Goal: Task Accomplishment & Management: Manage account settings

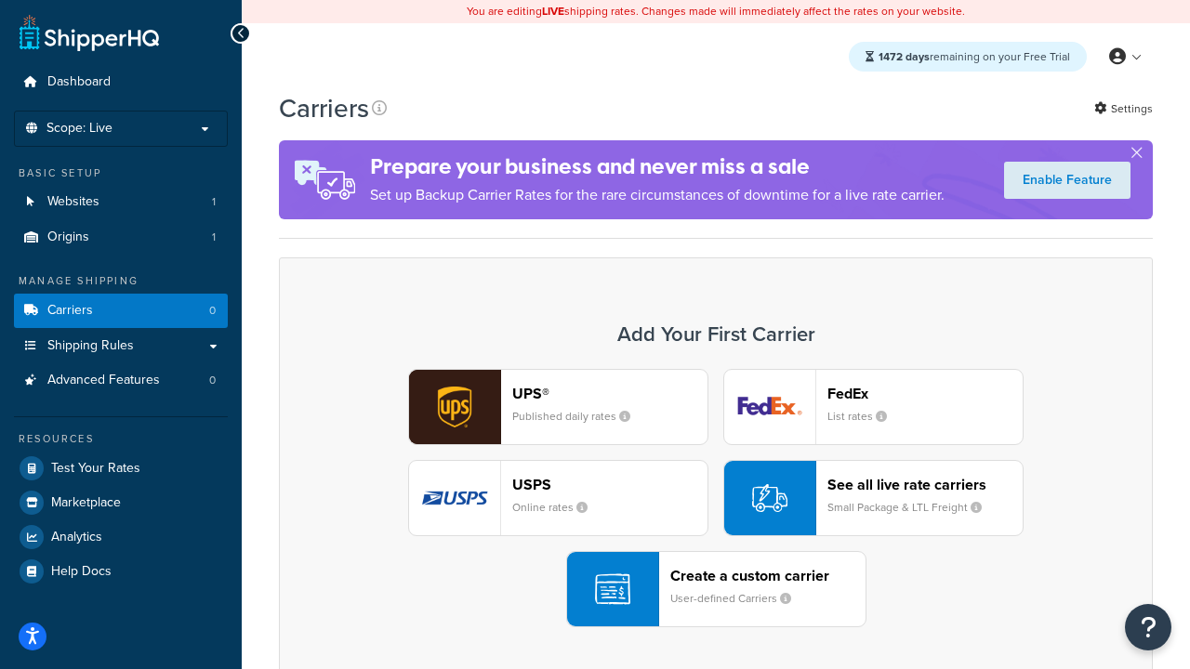
click at [716, 498] on div "UPS® Published daily rates FedEx List rates USPS Online rates See all live rate…" at bounding box center [715, 498] width 835 height 258
click at [925, 393] on header "FedEx" at bounding box center [924, 394] width 195 height 18
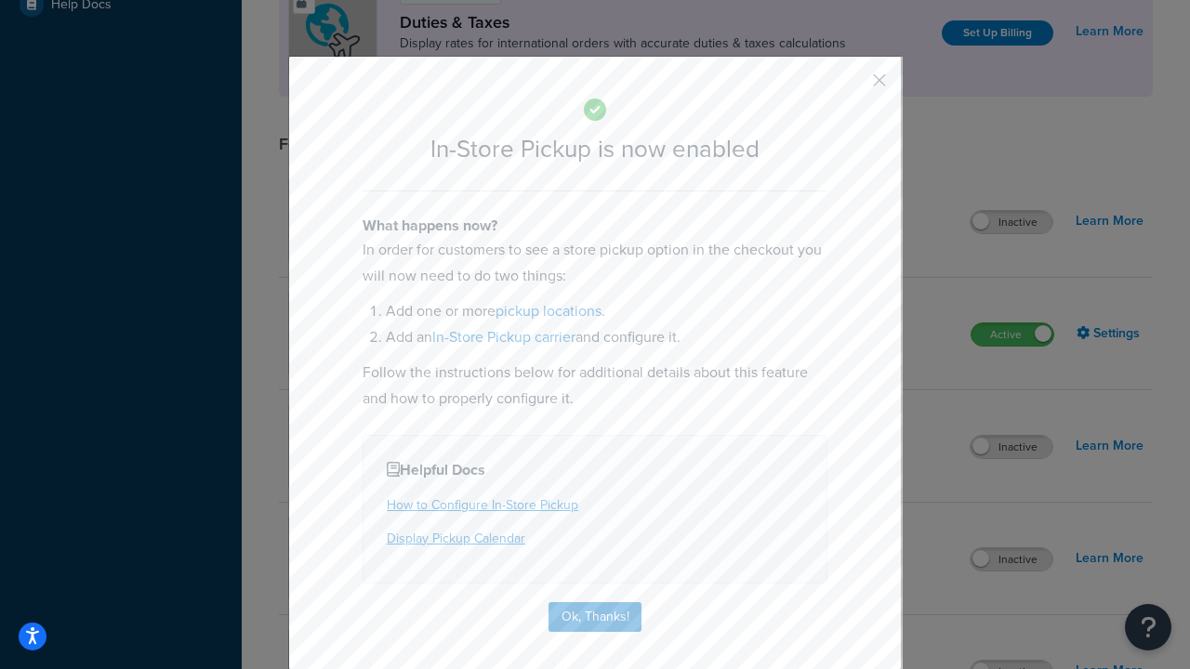
click at [851, 86] on button "button" at bounding box center [852, 87] width 5 height 5
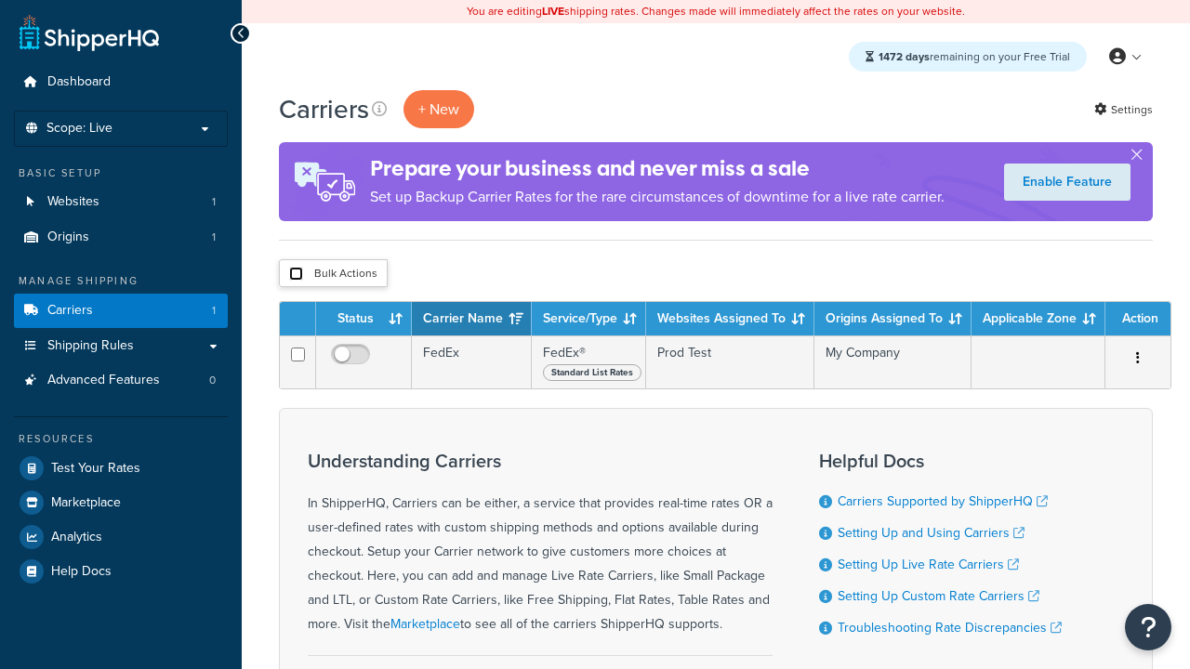
click at [296, 274] on input "checkbox" at bounding box center [296, 274] width 14 height 14
checkbox input "true"
click at [0, 0] on button "Delete" at bounding box center [0, 0] width 0 height 0
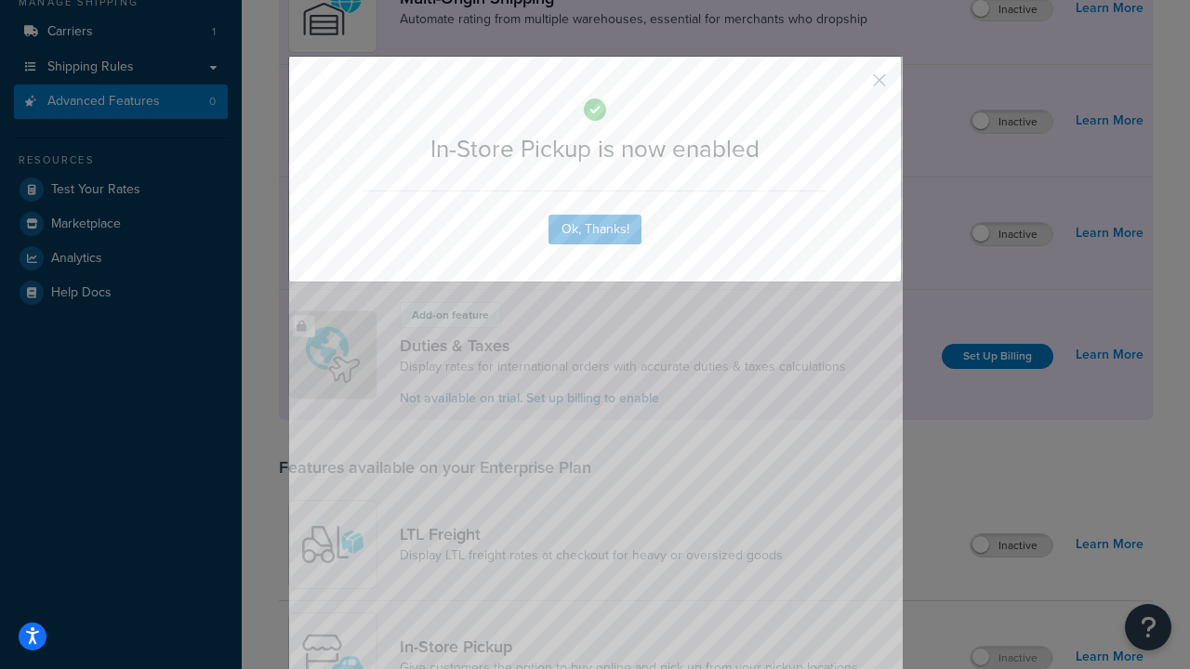
scroll to position [314, 0]
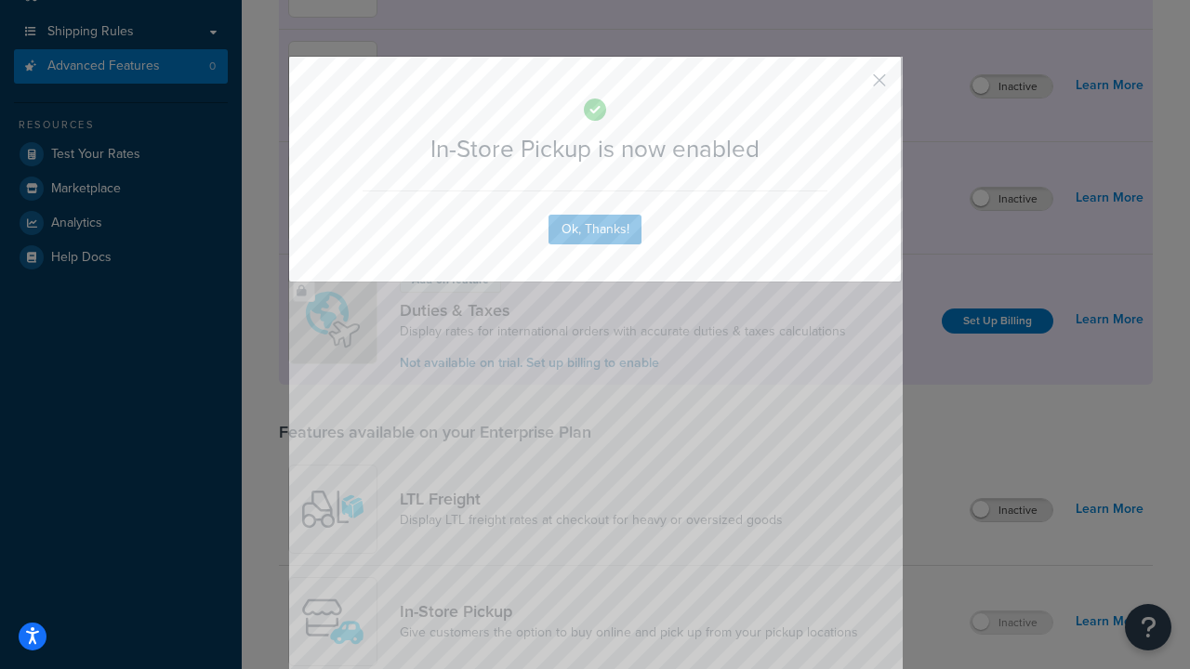
click at [851, 86] on button "button" at bounding box center [852, 87] width 5 height 5
click at [1011, 199] on label "Inactive" at bounding box center [1011, 199] width 82 height 22
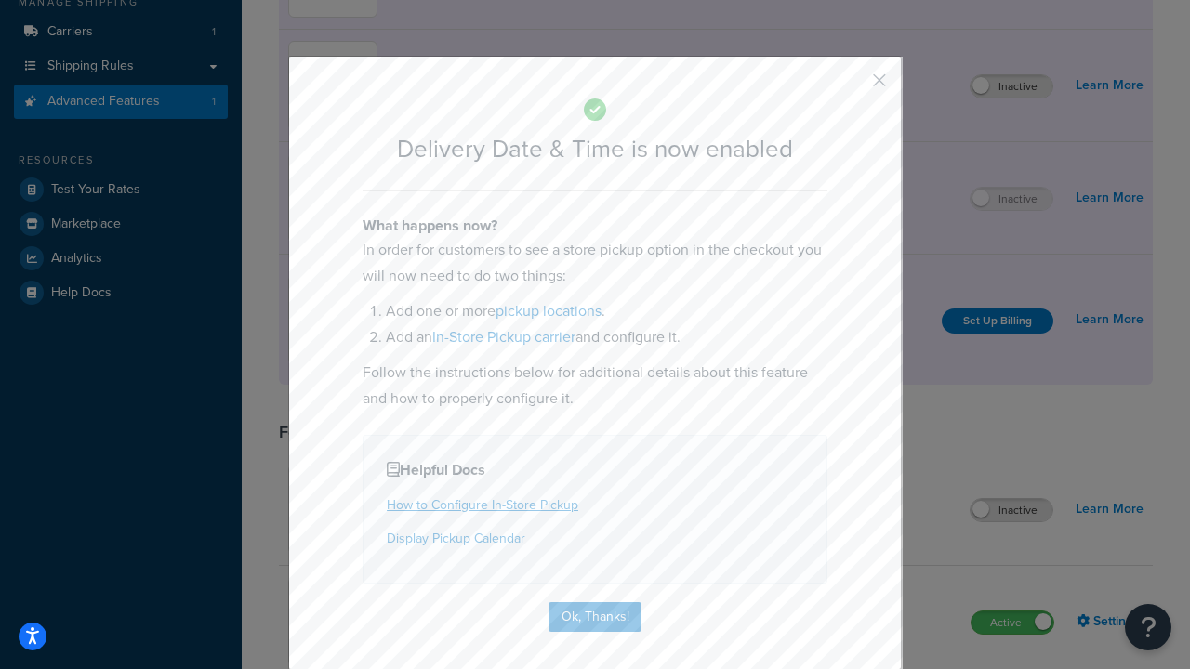
click at [851, 86] on button "button" at bounding box center [852, 87] width 5 height 5
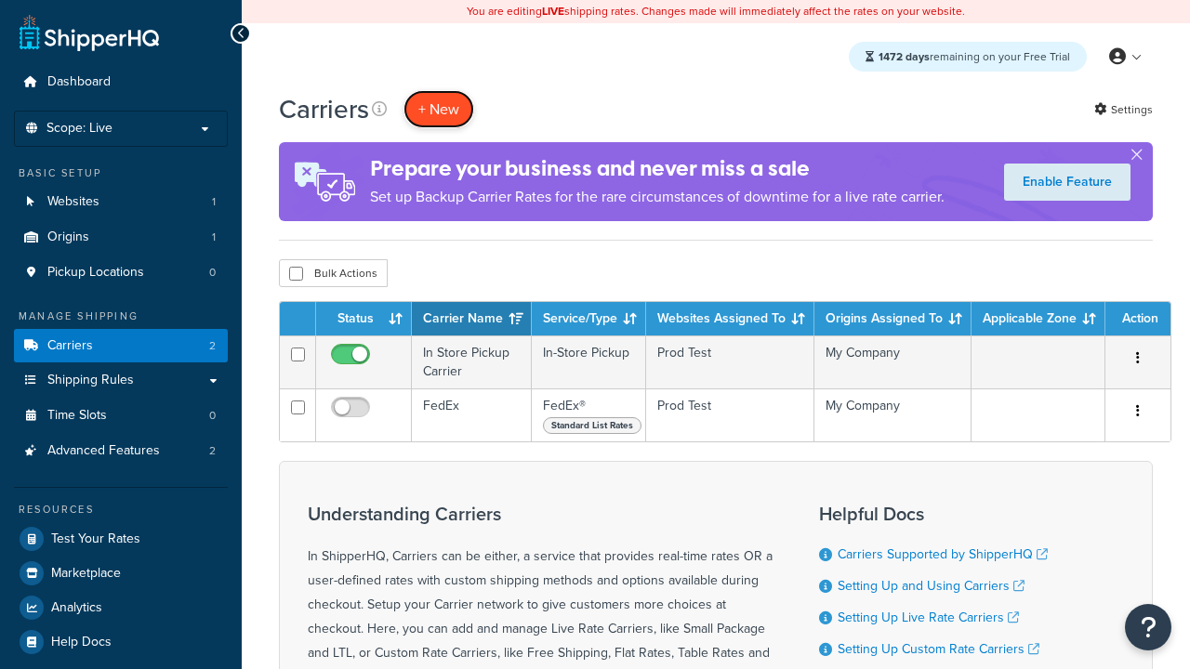
click at [439, 109] on button "+ New" at bounding box center [438, 109] width 71 height 38
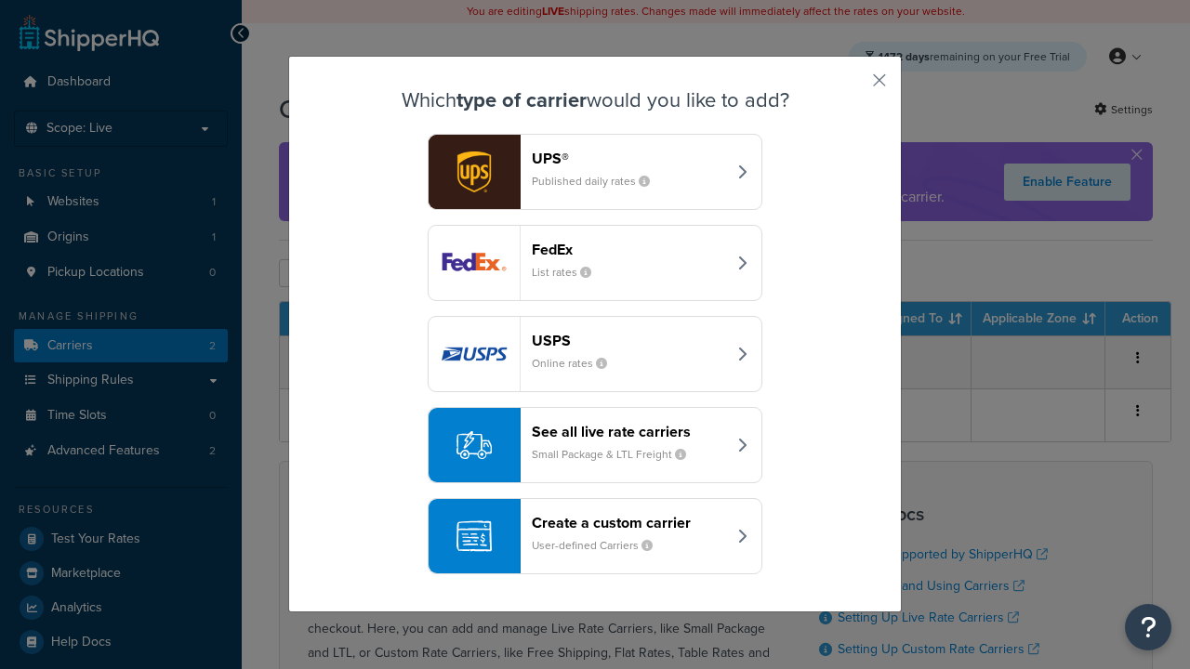
click at [595, 536] on div "Create a custom carrier User-defined Carriers" at bounding box center [629, 536] width 194 height 45
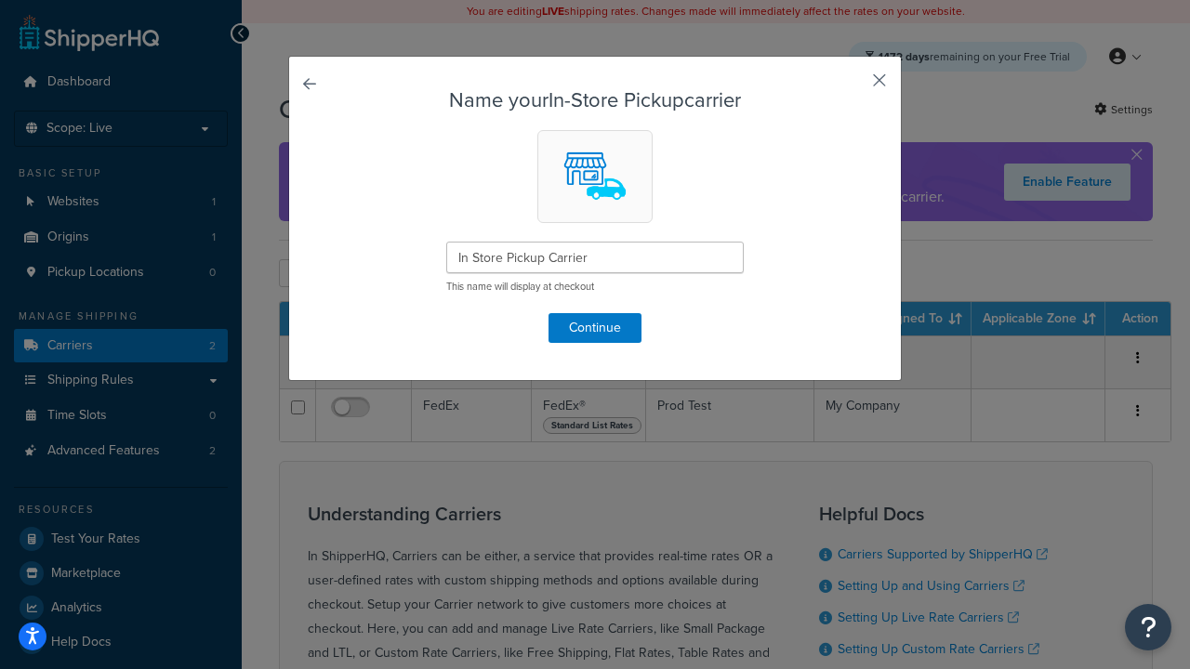
click at [851, 86] on button "button" at bounding box center [852, 87] width 5 height 5
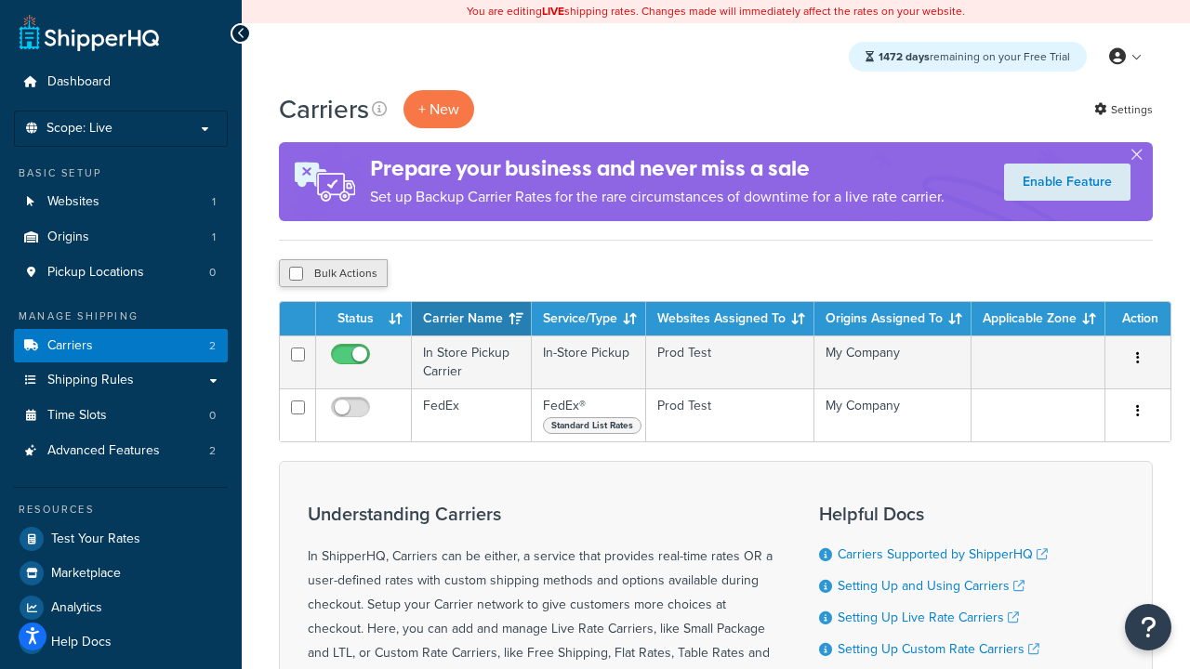
click at [296, 274] on input "checkbox" at bounding box center [296, 274] width 14 height 14
checkbox input "true"
click at [0, 0] on button "Delete" at bounding box center [0, 0] width 0 height 0
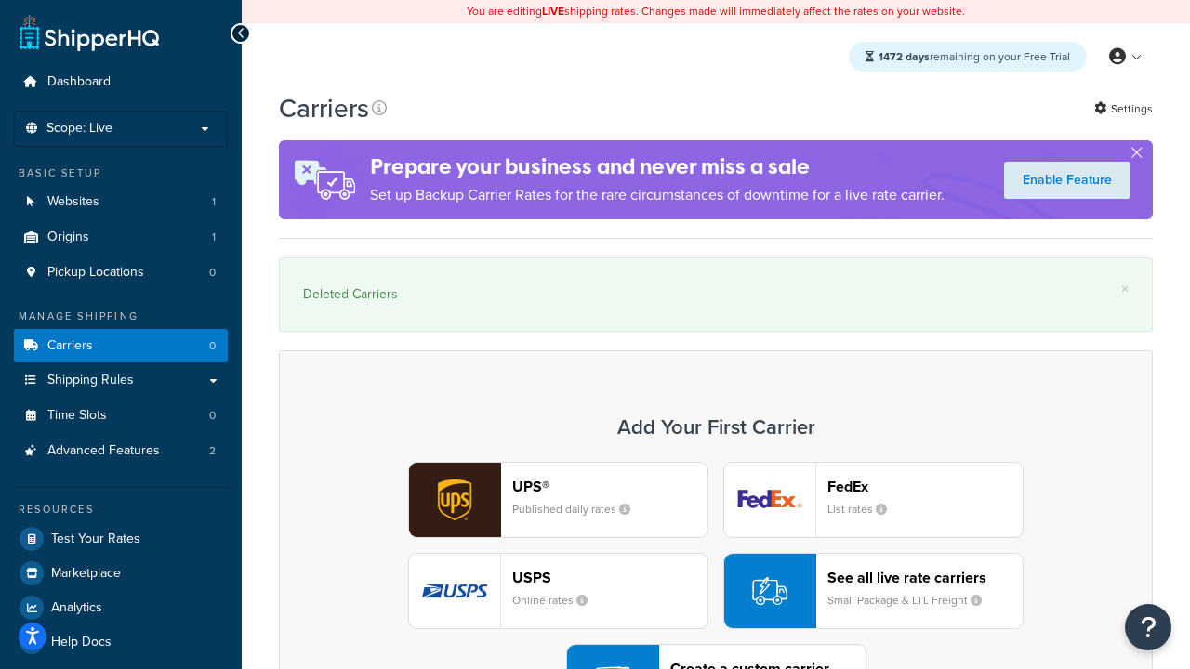
click at [716, 540] on div "UPS® Published daily rates FedEx List rates USPS Online rates See all live rate…" at bounding box center [715, 591] width 835 height 258
click at [716, 660] on div "Create a custom carrier User-defined Carriers" at bounding box center [767, 682] width 195 height 45
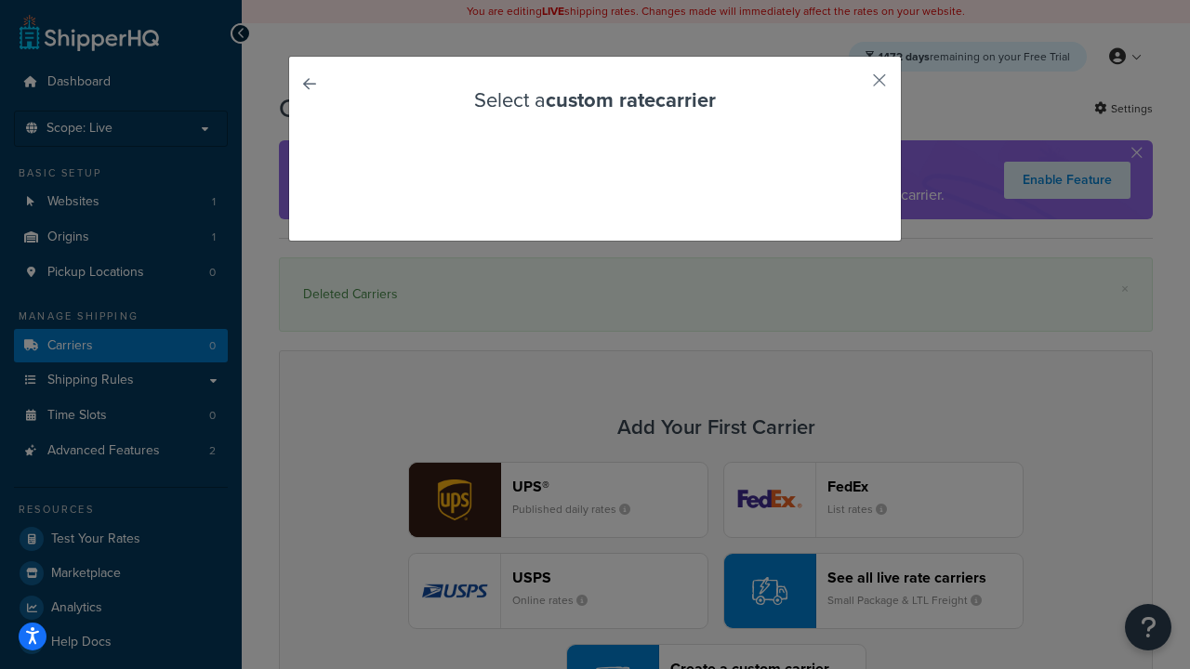
scroll to position [51, 0]
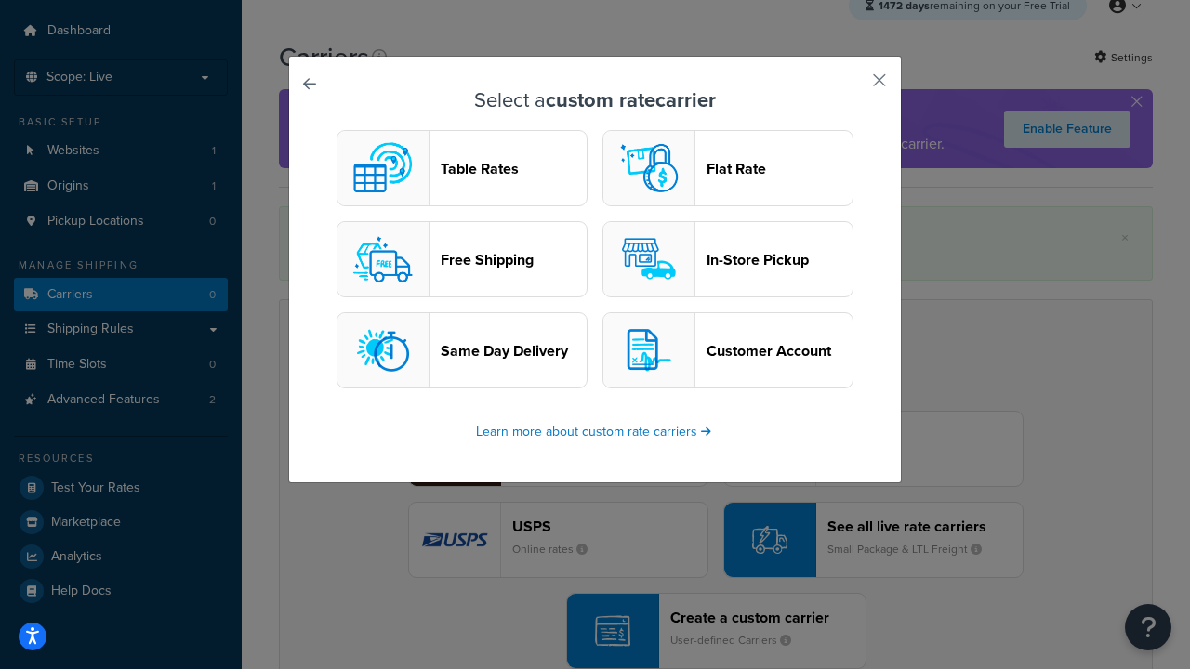
click at [728, 259] on header "In-Store Pickup" at bounding box center [779, 260] width 146 height 18
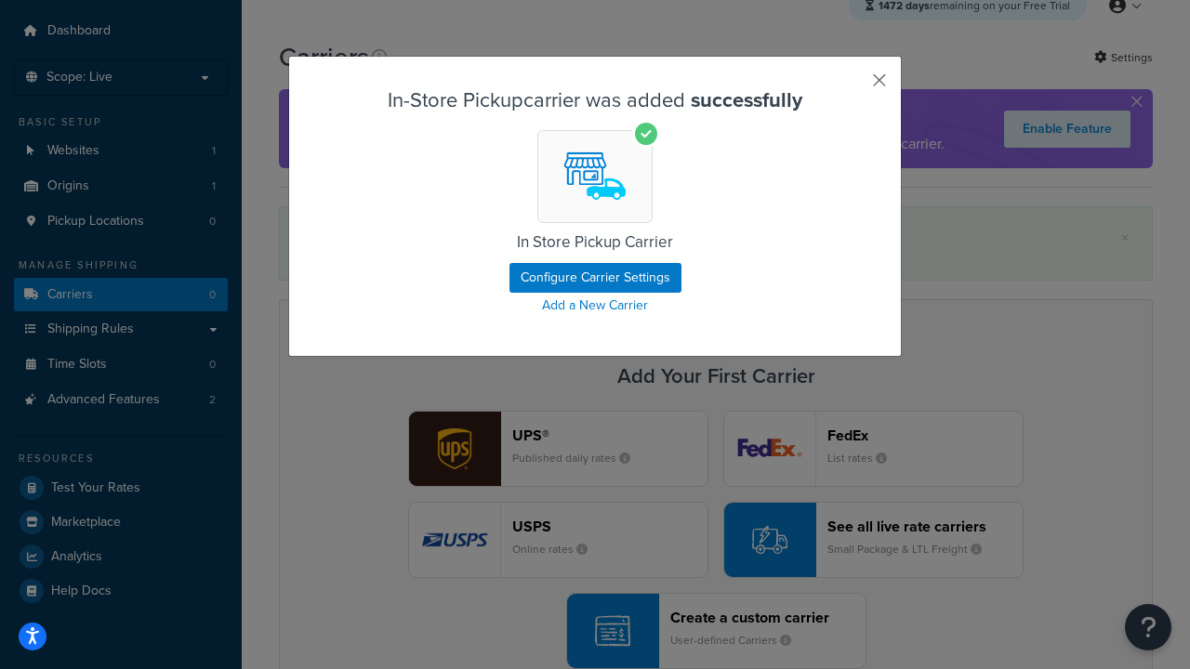
click at [851, 86] on button "button" at bounding box center [852, 87] width 5 height 5
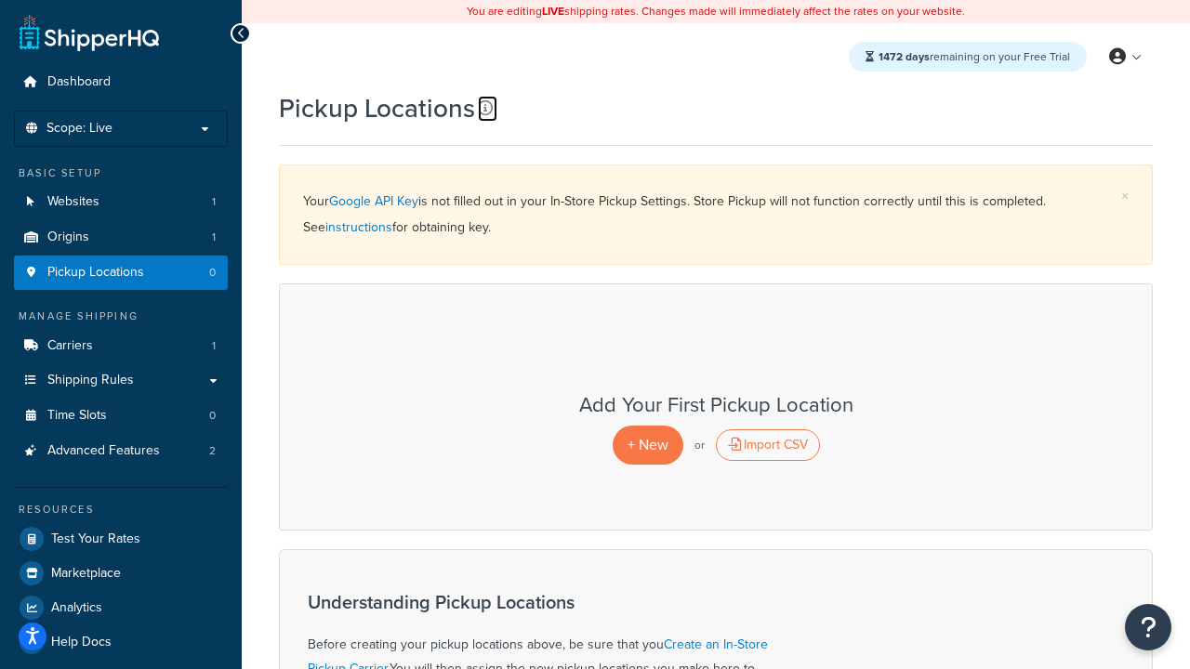
click at [485, 108] on icon at bounding box center [485, 107] width 15 height 15
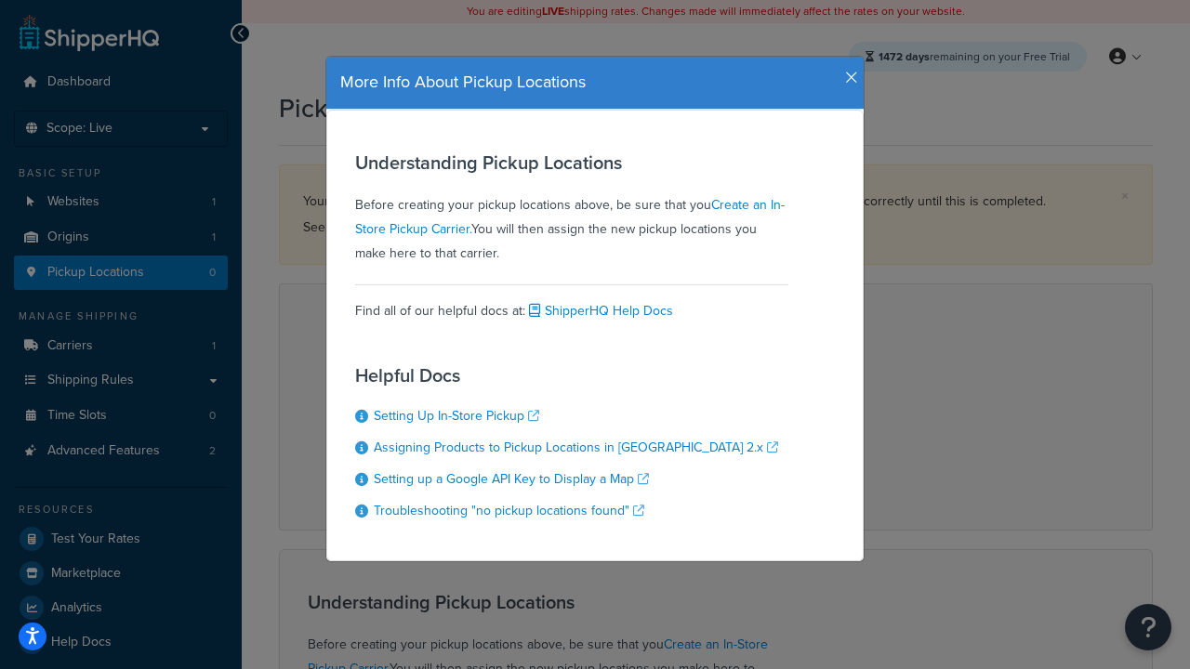
click at [847, 71] on icon "button" at bounding box center [851, 78] width 13 height 17
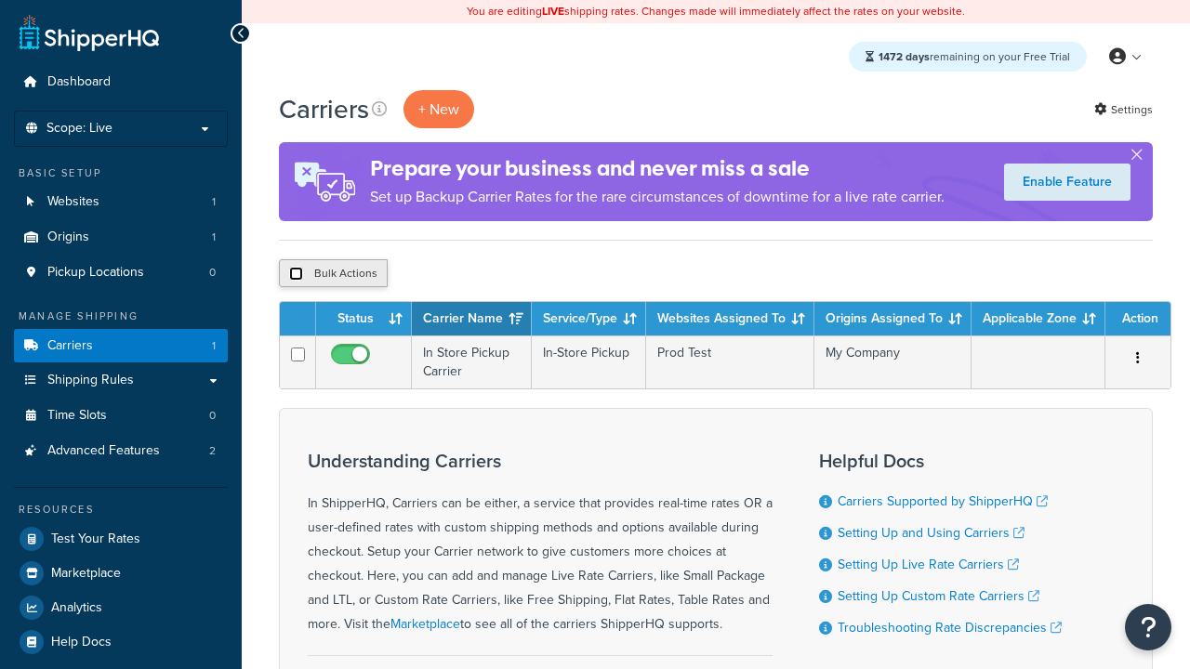
click at [296, 274] on input "checkbox" at bounding box center [296, 274] width 14 height 14
checkbox input "true"
click at [0, 0] on button "Delete" at bounding box center [0, 0] width 0 height 0
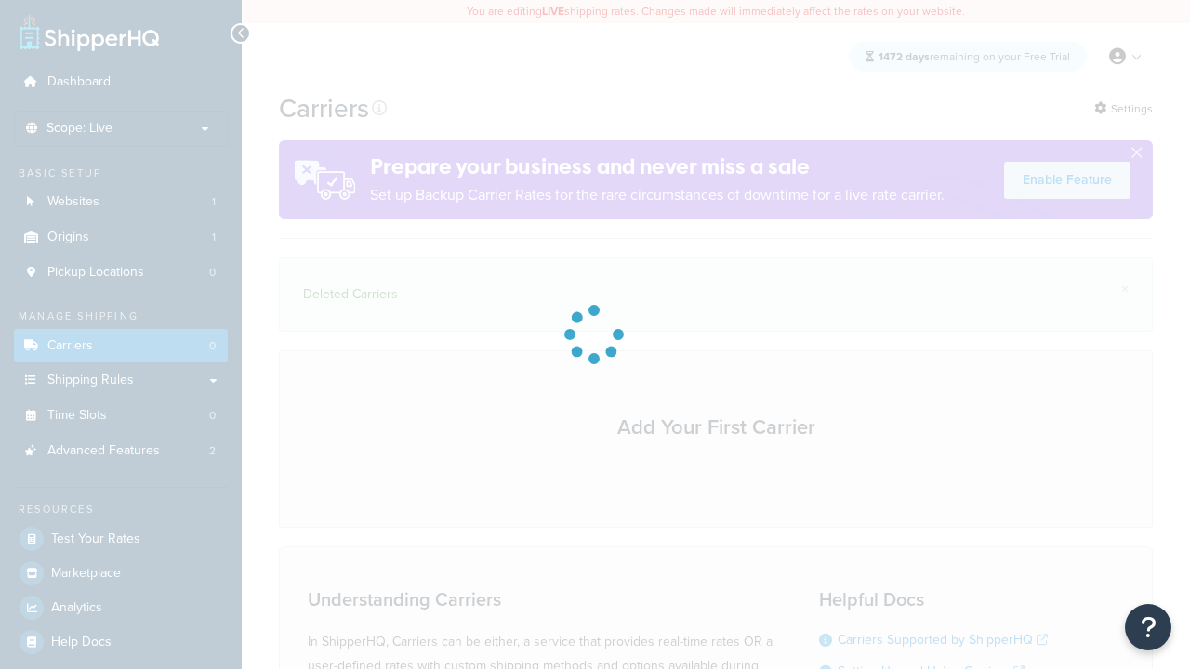
scroll to position [257, 0]
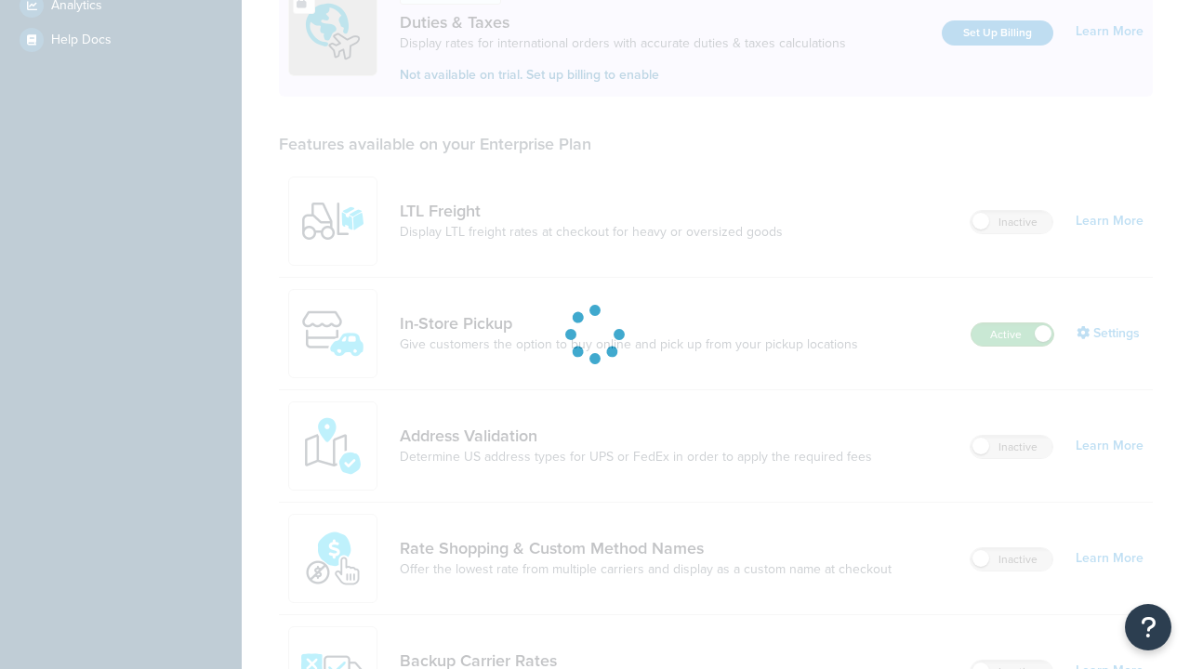
click at [1012, 323] on label "Active" at bounding box center [1012, 334] width 82 height 22
